Goal: Find specific page/section: Find specific page/section

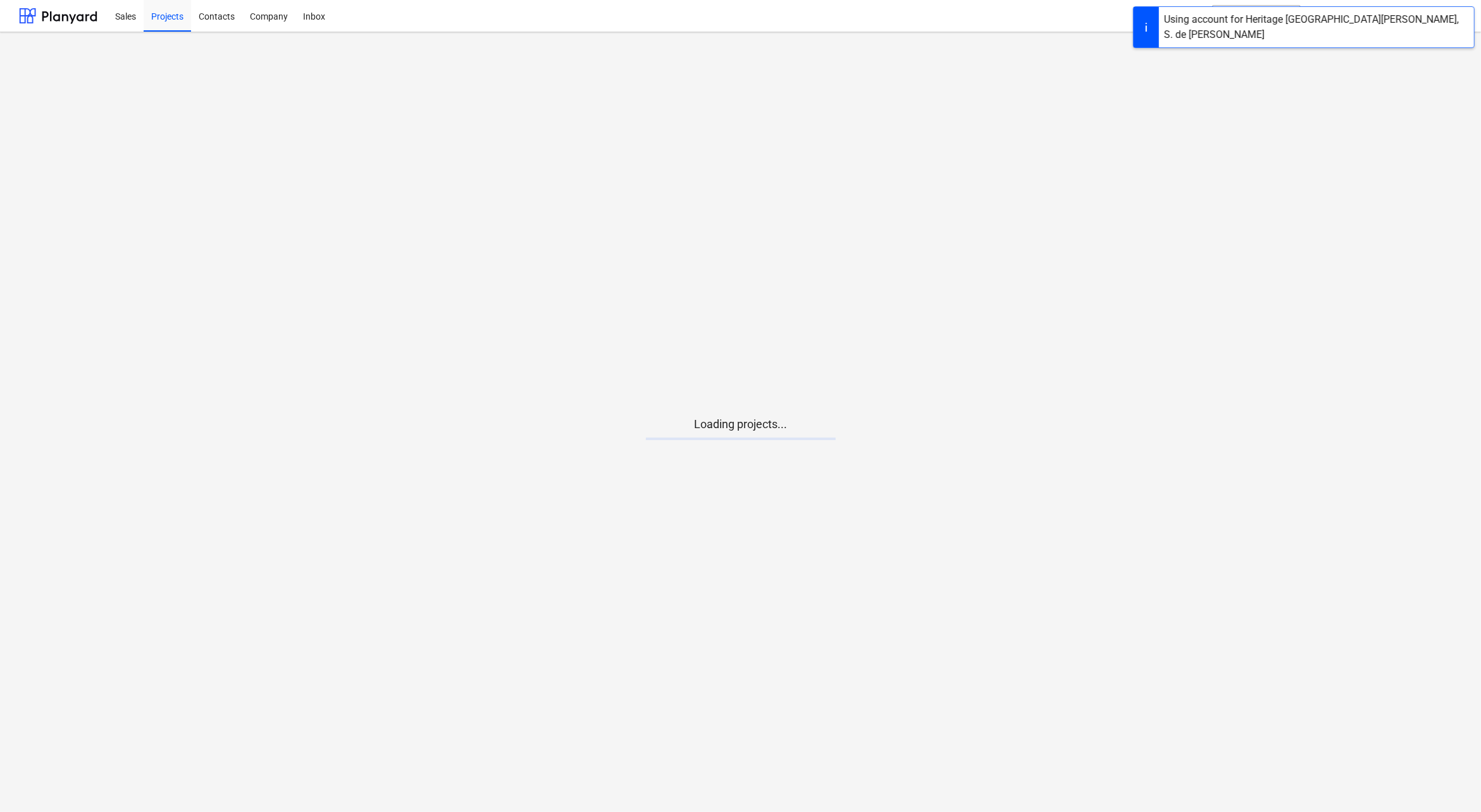
click at [683, 465] on main "Loading projects..." at bounding box center [740, 422] width 1481 height 780
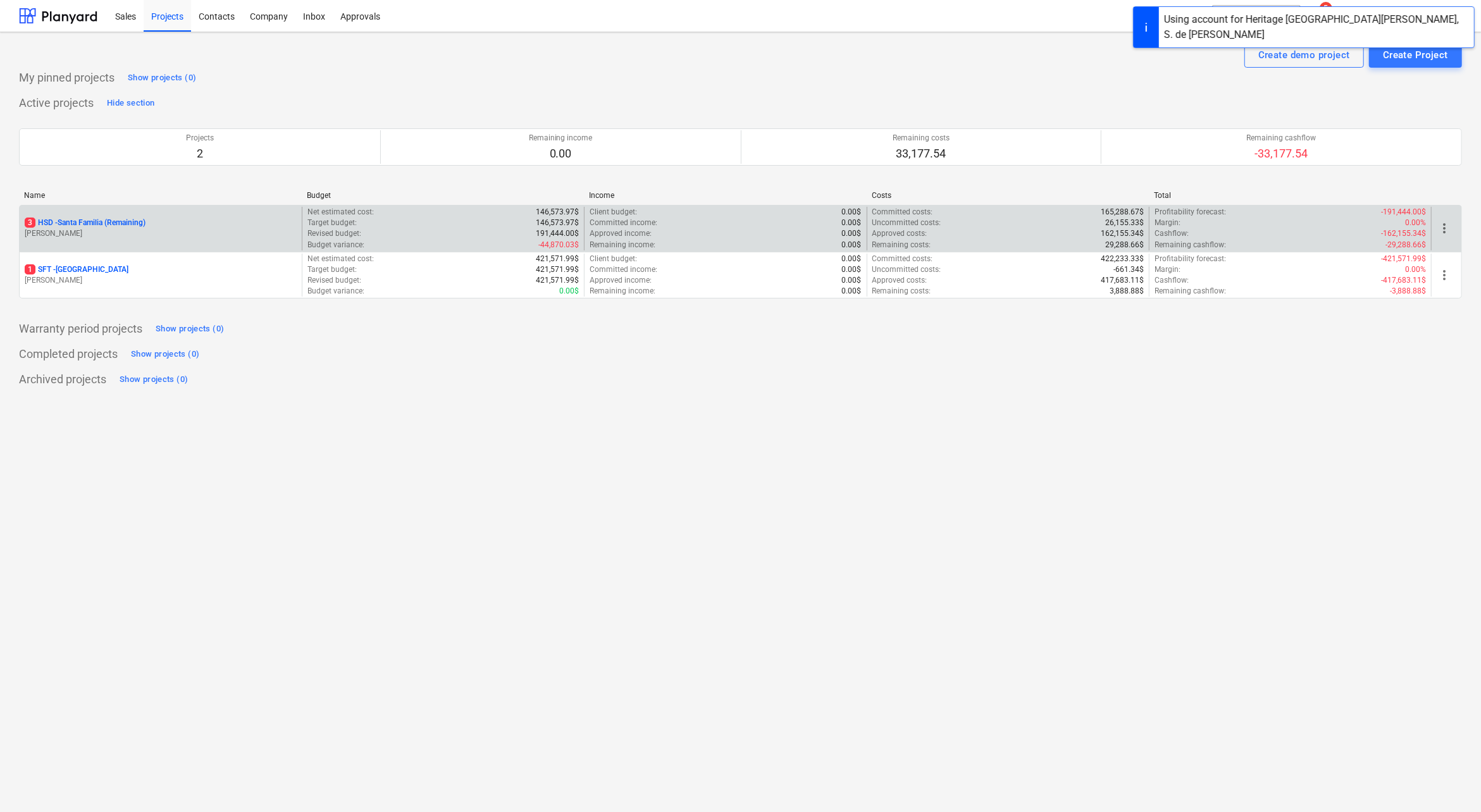
click at [73, 224] on p "3 HSD - [GEOGRAPHIC_DATA] (Remaining)" at bounding box center [85, 223] width 121 height 11
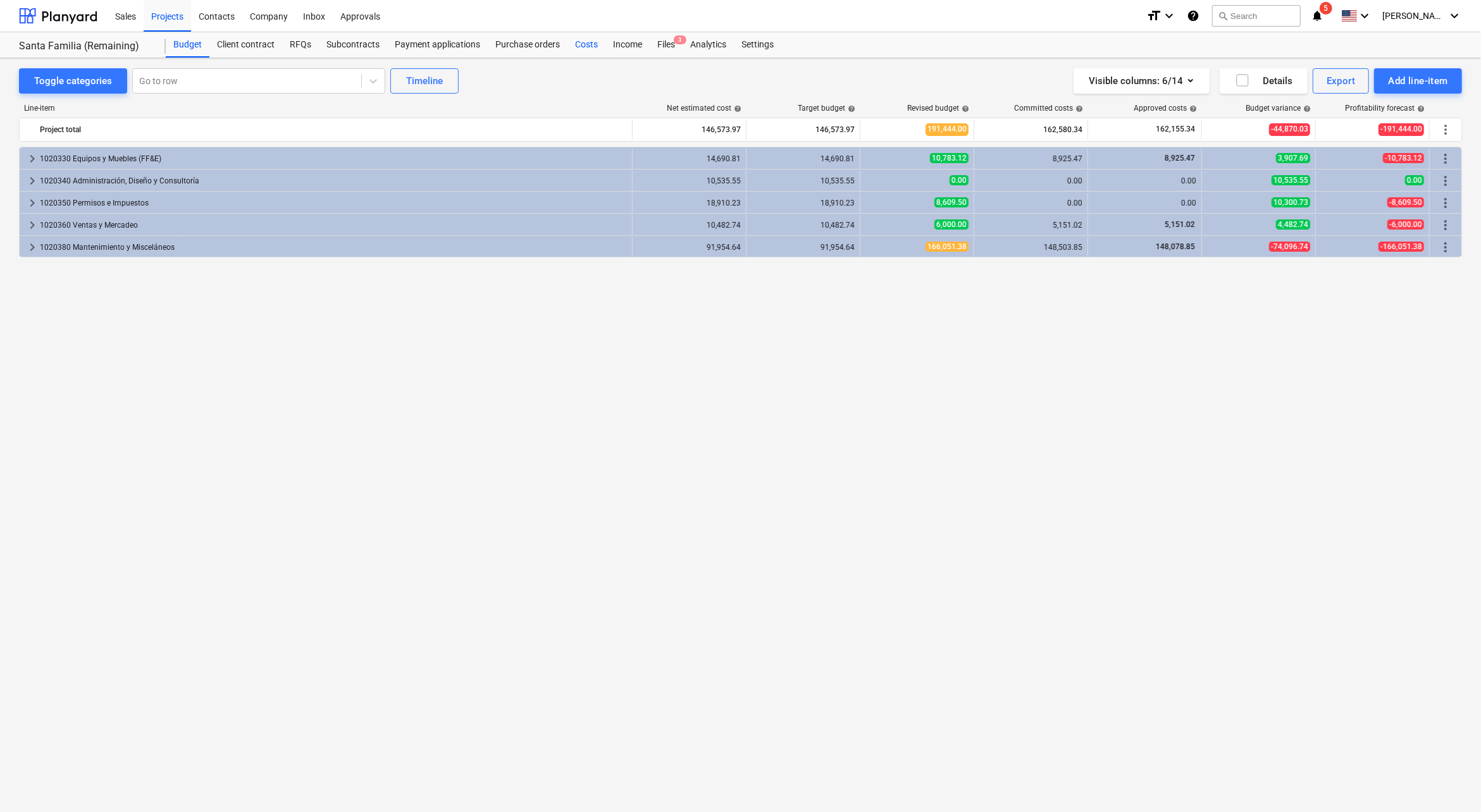
click at [590, 47] on div "Costs" at bounding box center [587, 45] width 38 height 25
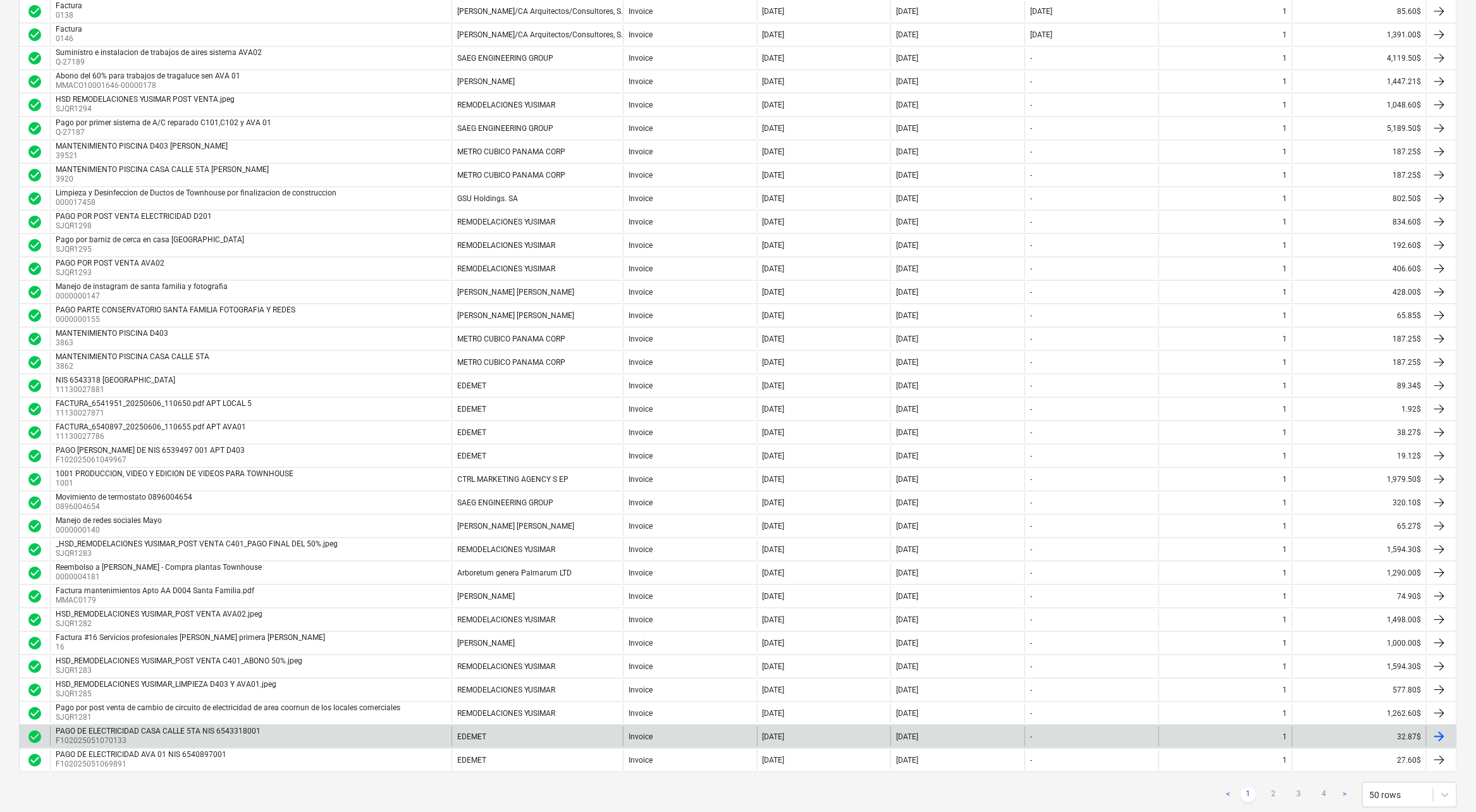
scroll to position [659, 0]
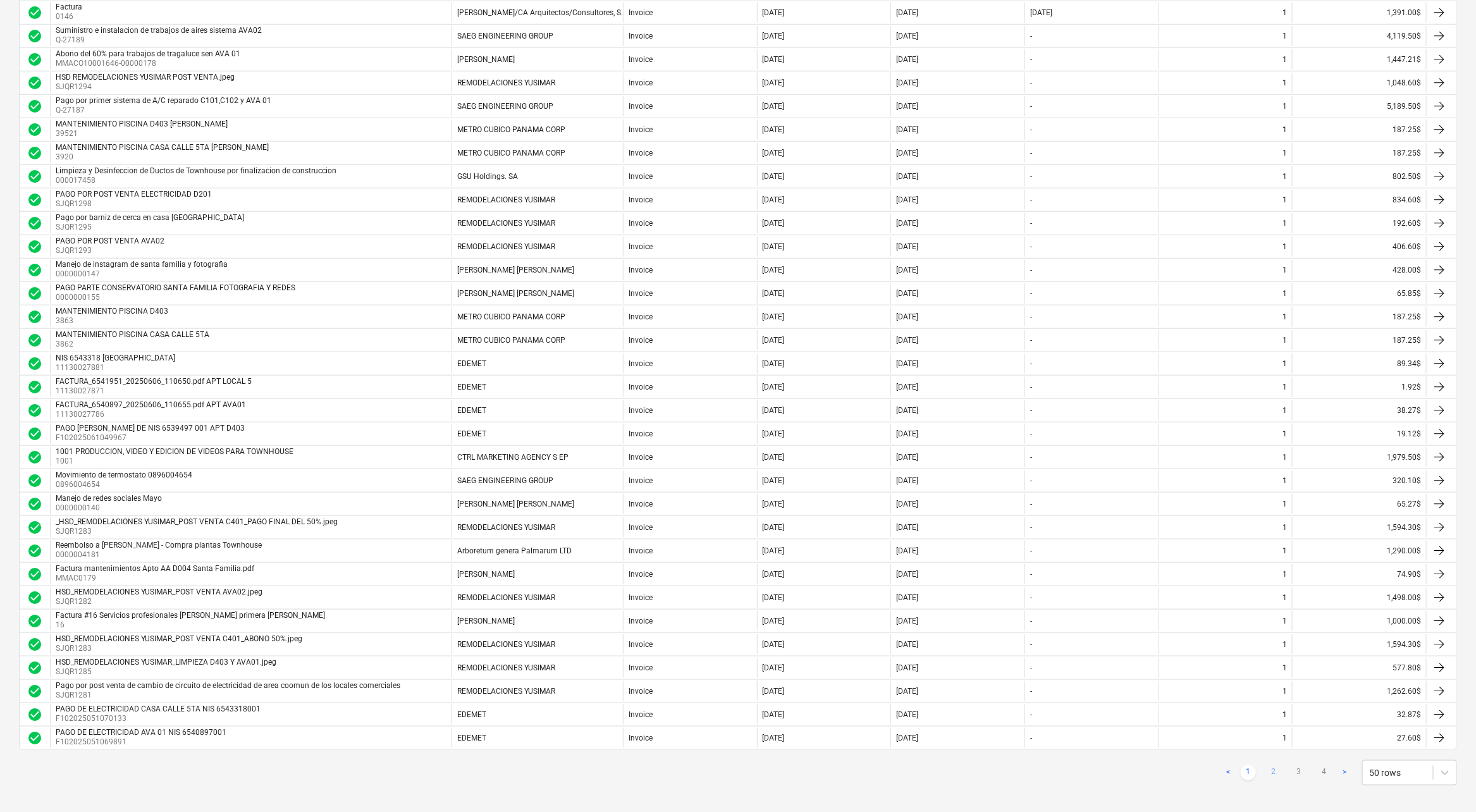
click at [1272, 765] on link "2" at bounding box center [1274, 773] width 15 height 15
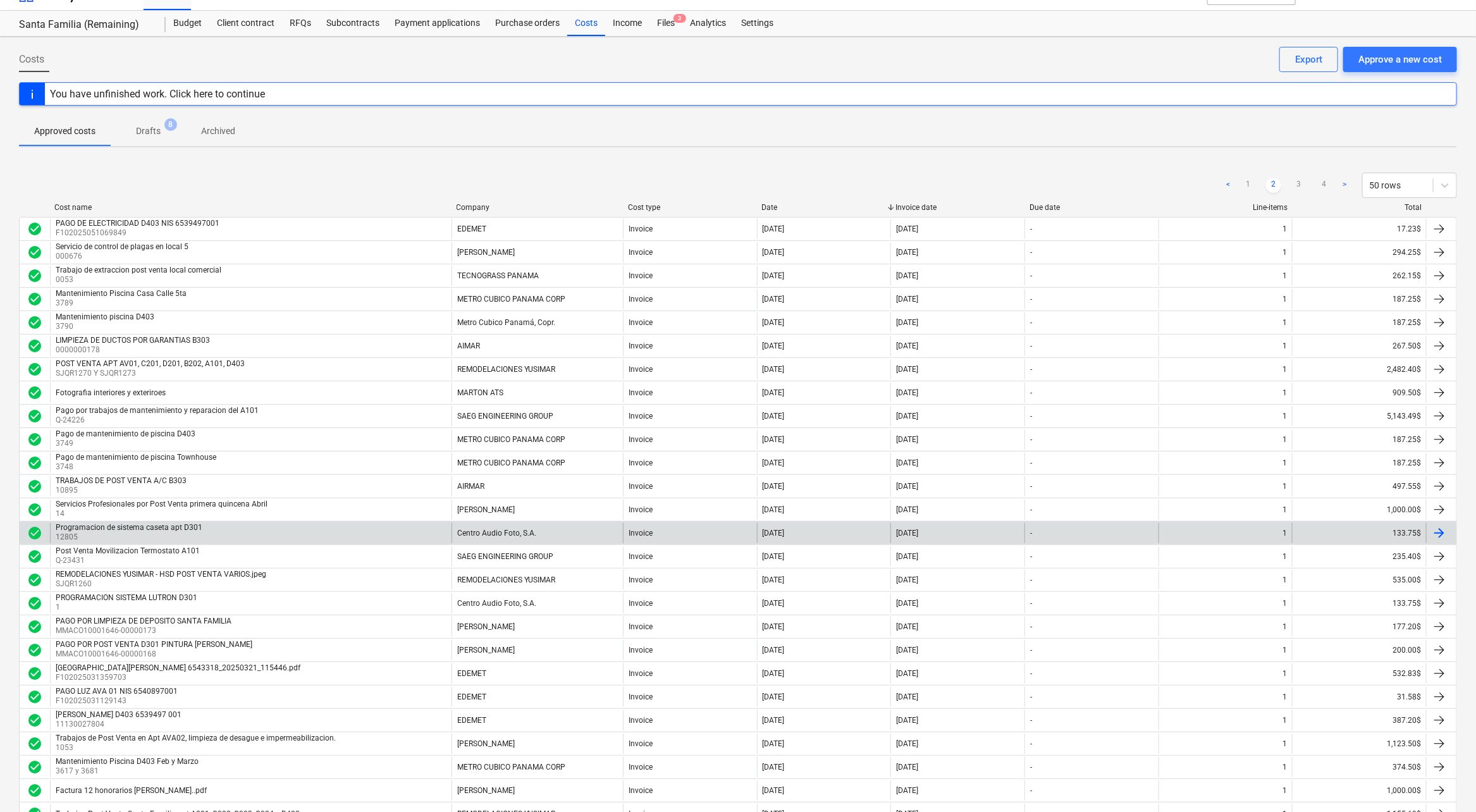
scroll to position [0, 0]
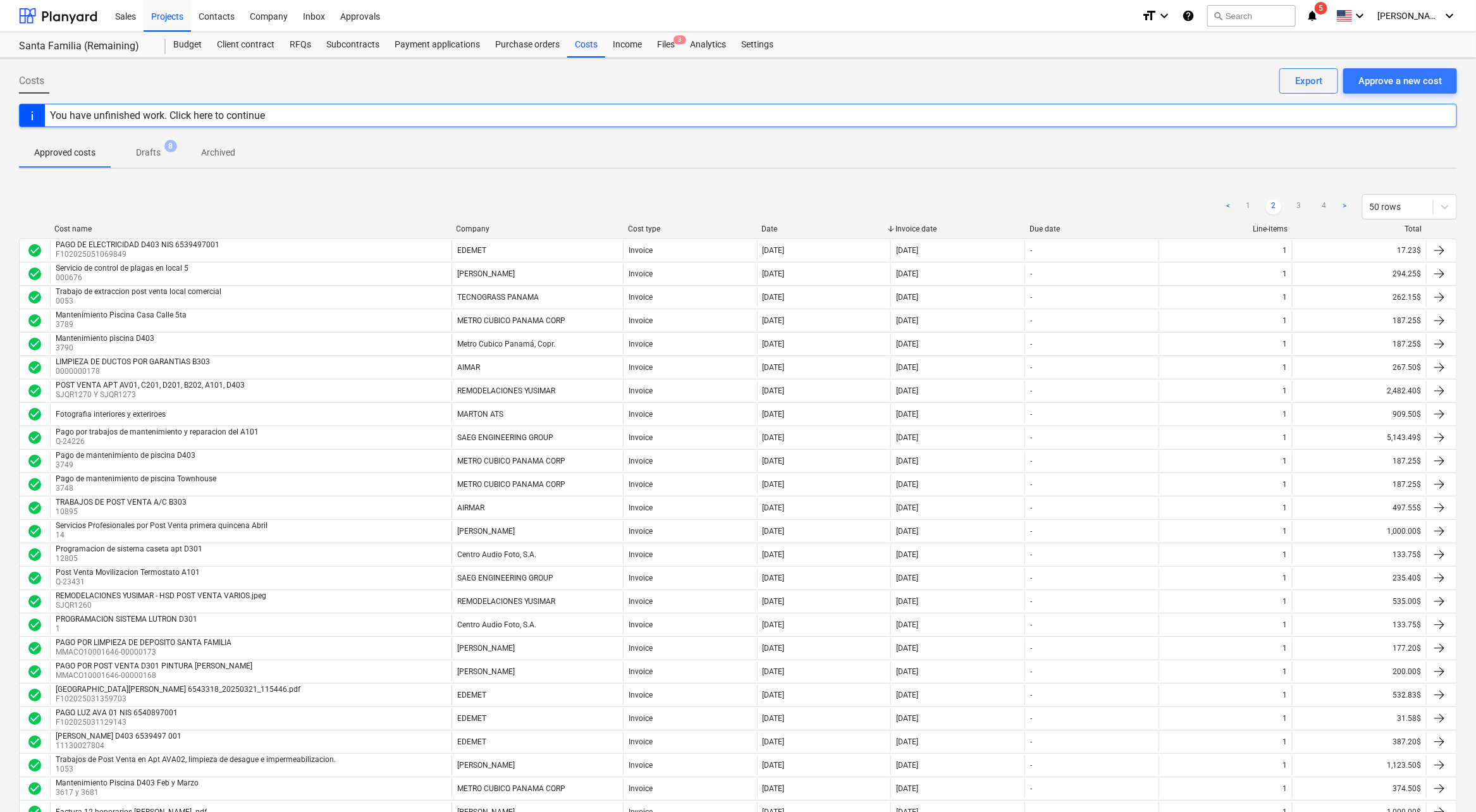
drag, startPoint x: 1241, startPoint y: 203, endPoint x: 1130, endPoint y: 189, distance: 111.9
click at [1241, 203] on link "1" at bounding box center [1248, 206] width 15 height 15
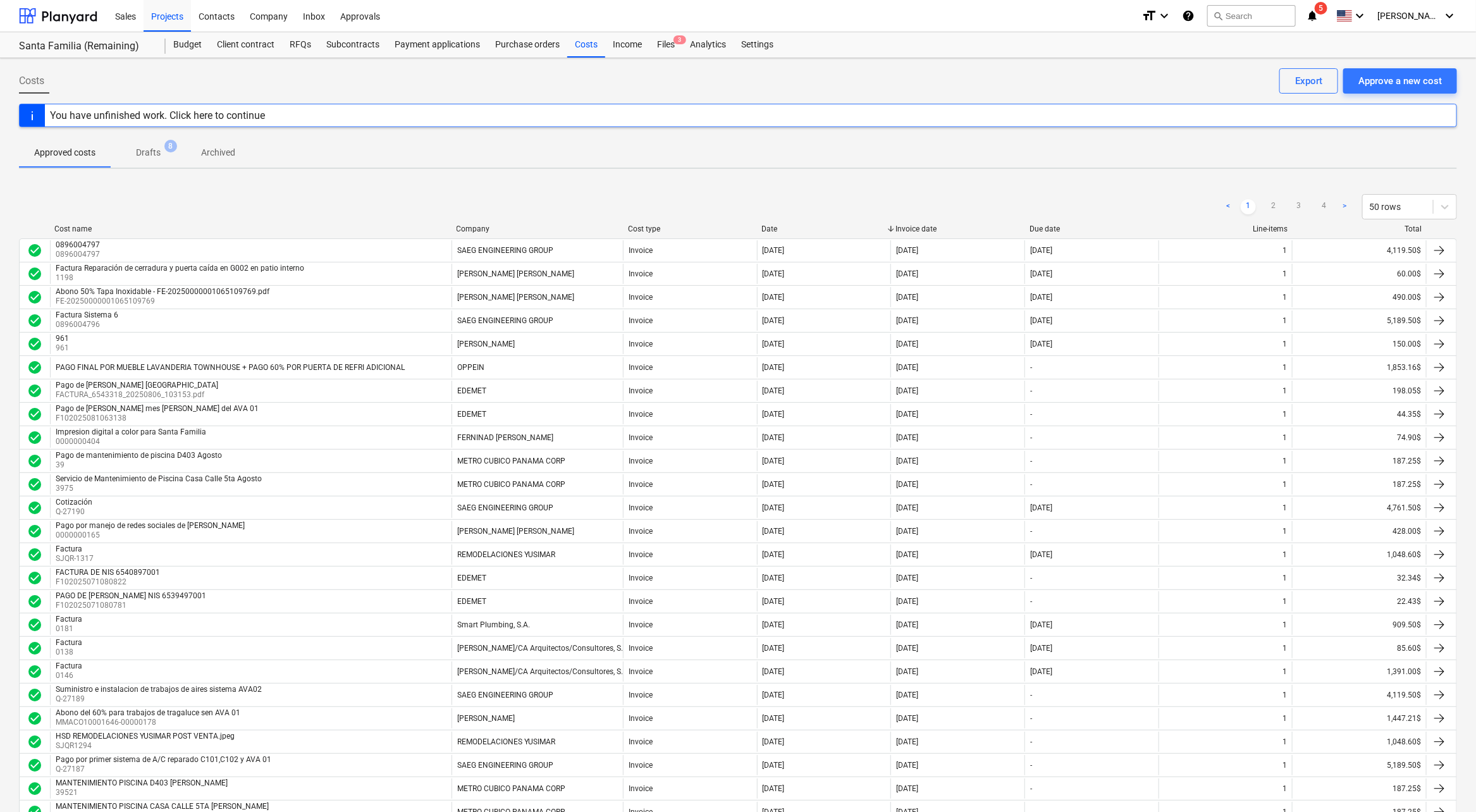
click at [1416, 230] on div at bounding box center [1427, 228] width 23 height 9
click at [1366, 232] on div "Total" at bounding box center [1360, 228] width 124 height 9
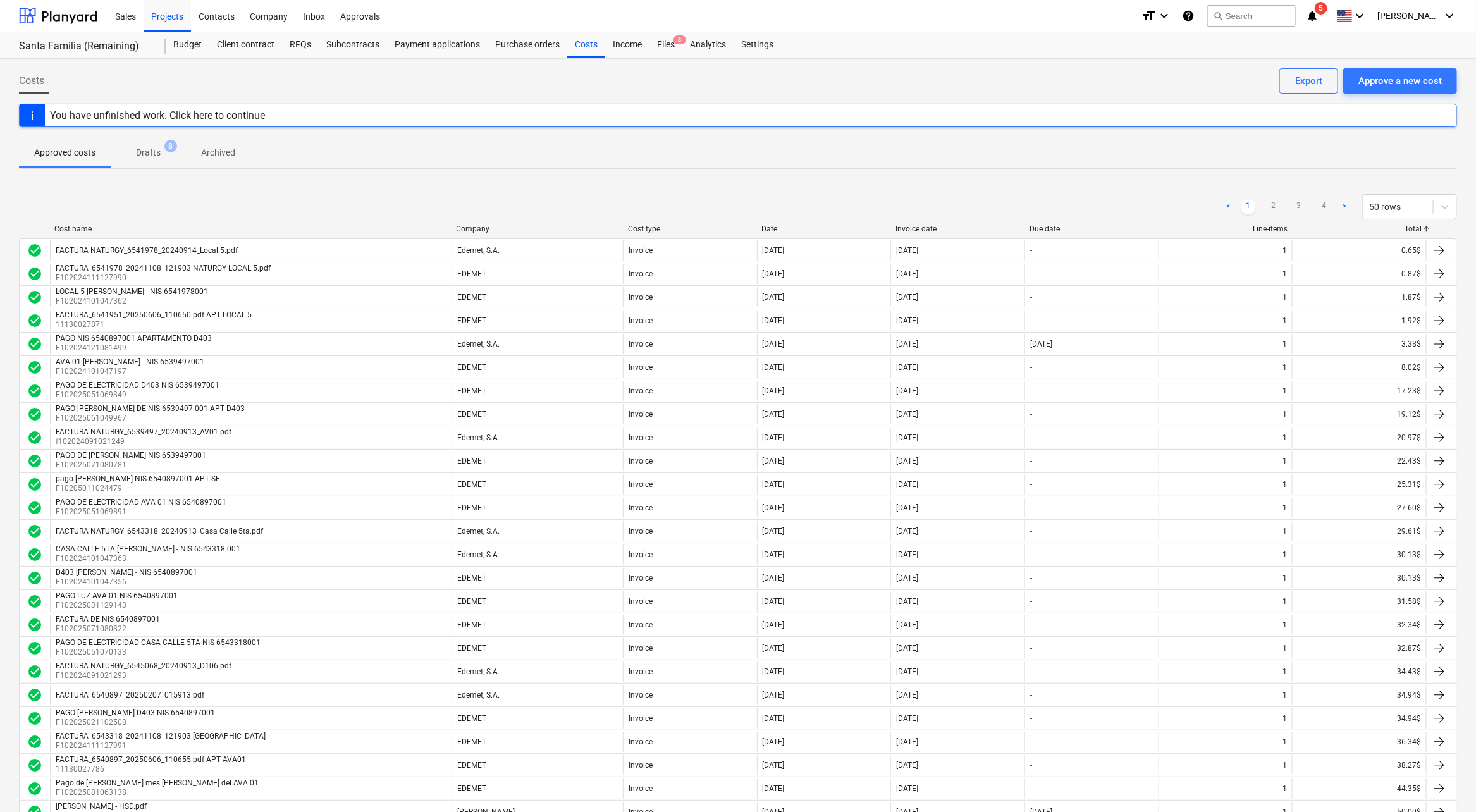
click at [1366, 232] on div "Total" at bounding box center [1360, 228] width 124 height 9
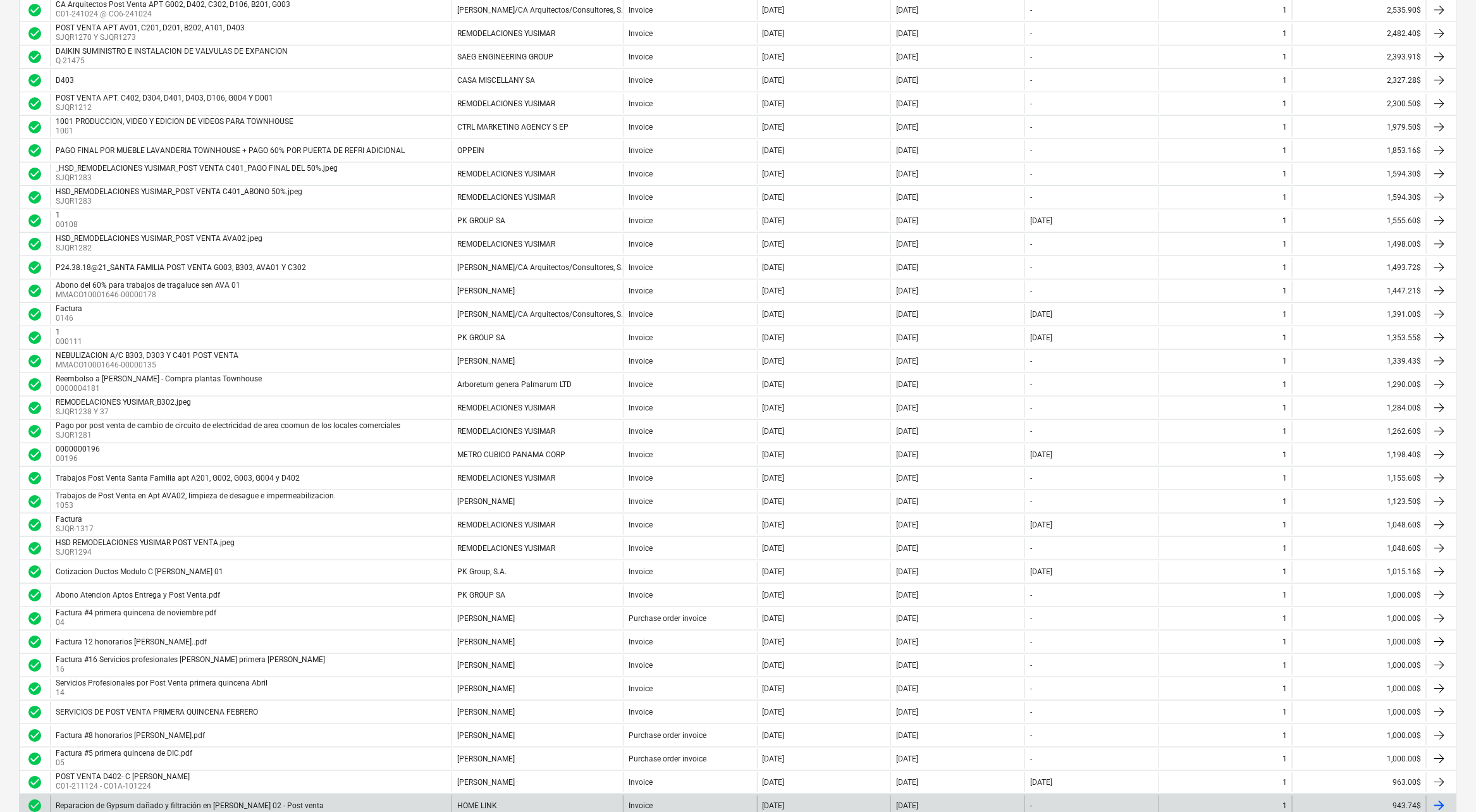
scroll to position [659, 0]
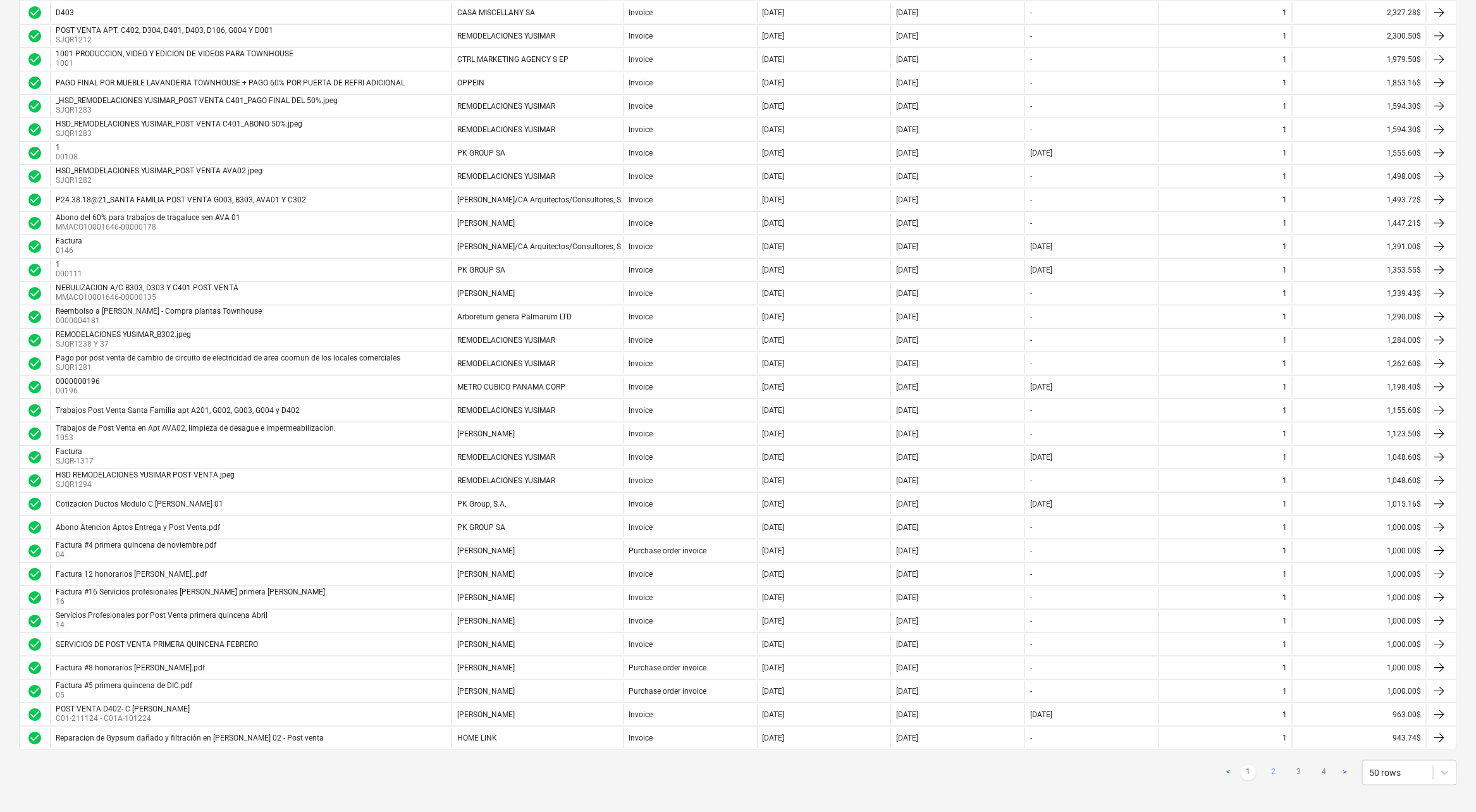
click at [1271, 765] on link "2" at bounding box center [1274, 773] width 15 height 15
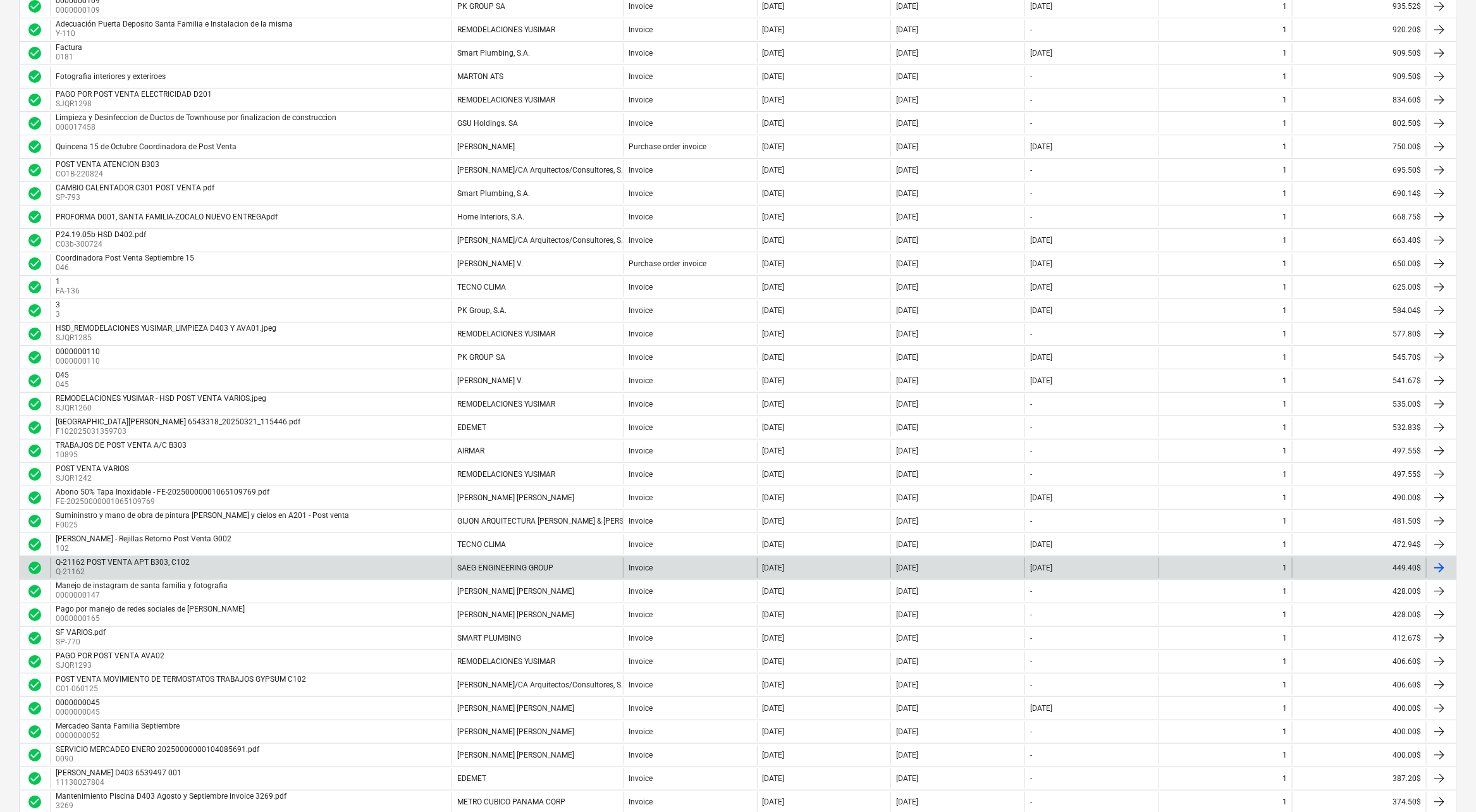
scroll to position [68, 0]
